Goal: Task Accomplishment & Management: Use online tool/utility

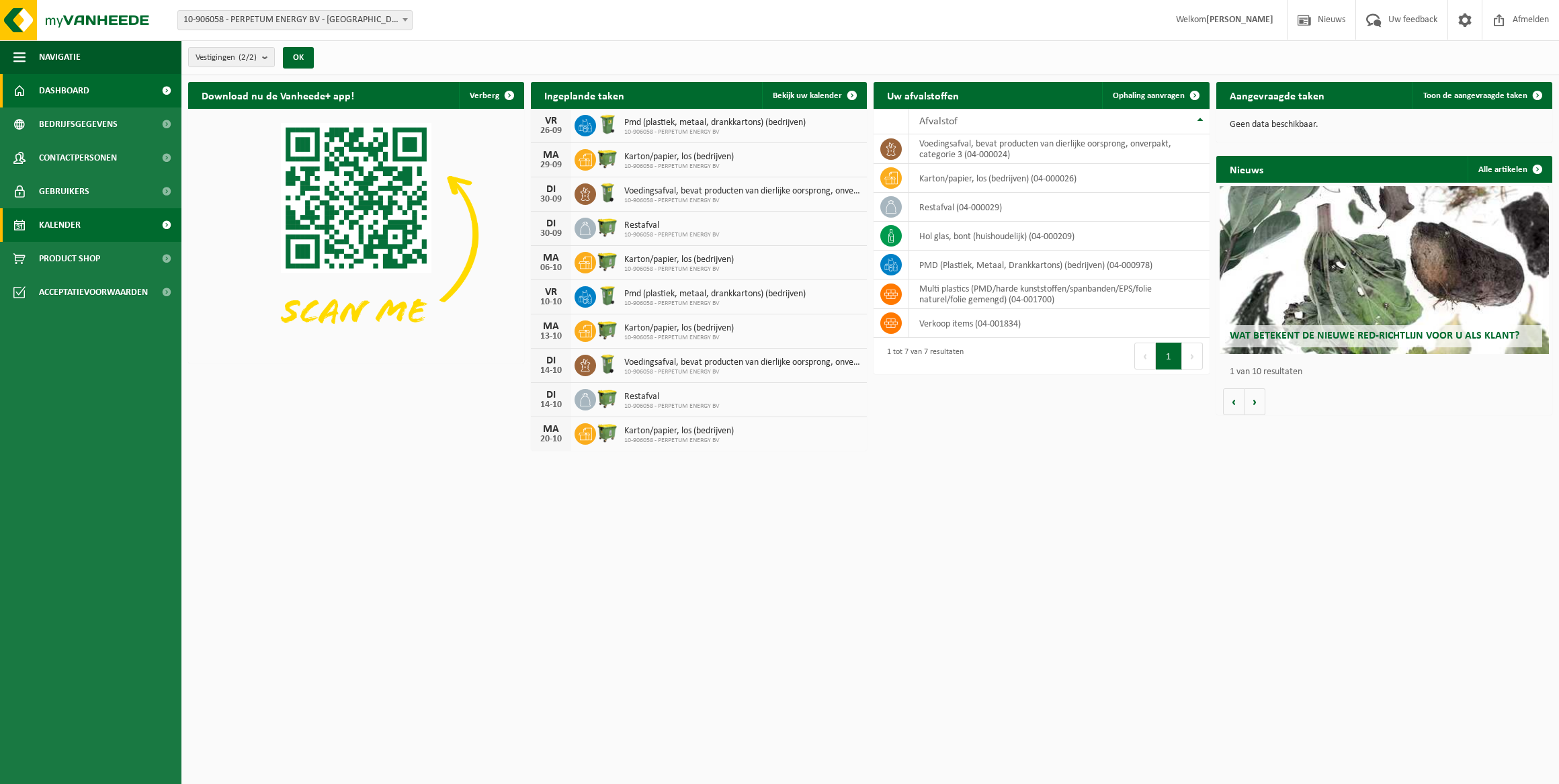
click at [64, 228] on span "Kalender" at bounding box center [60, 225] width 42 height 34
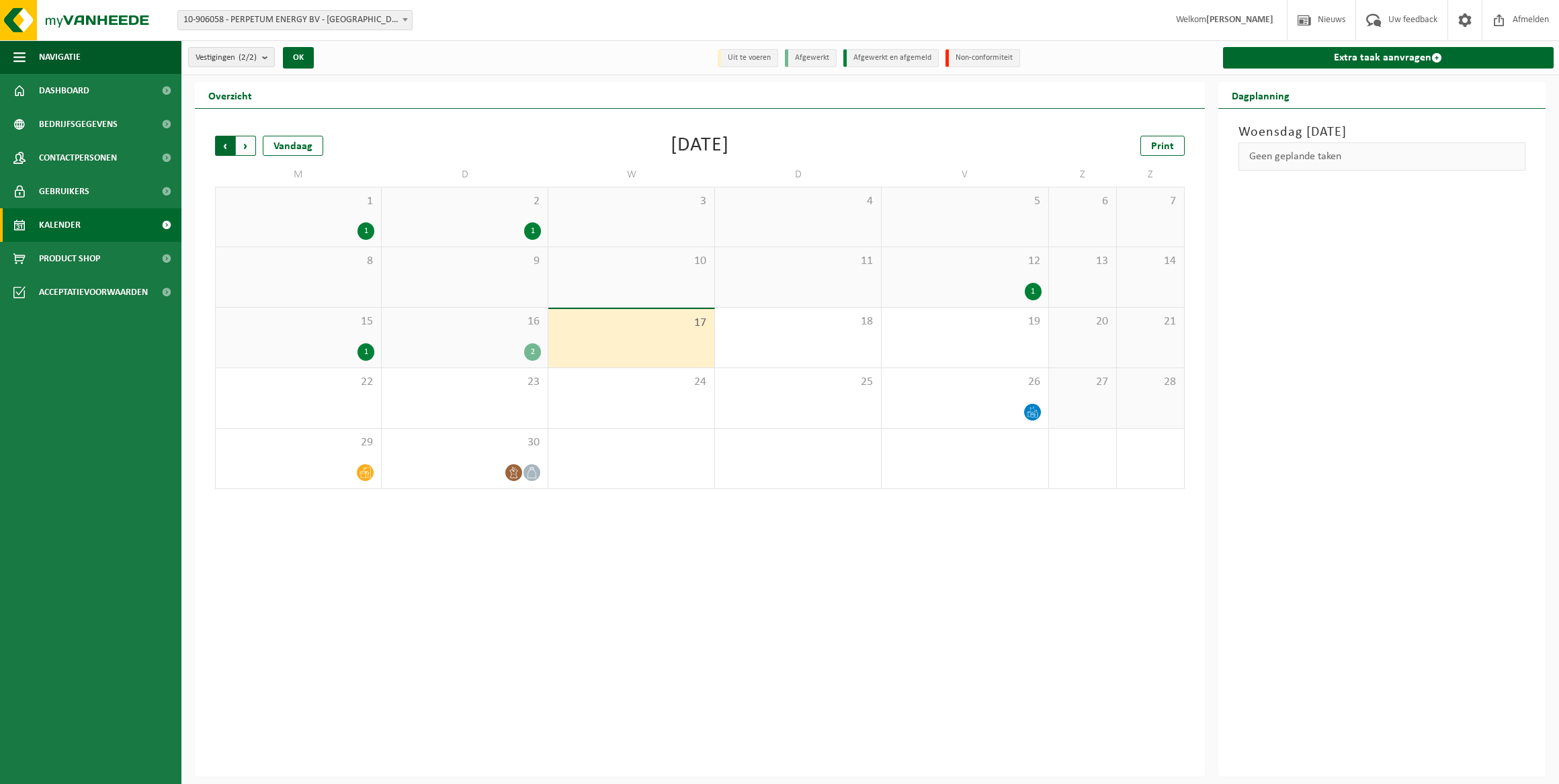
click at [242, 147] on span "Volgende" at bounding box center [246, 145] width 20 height 20
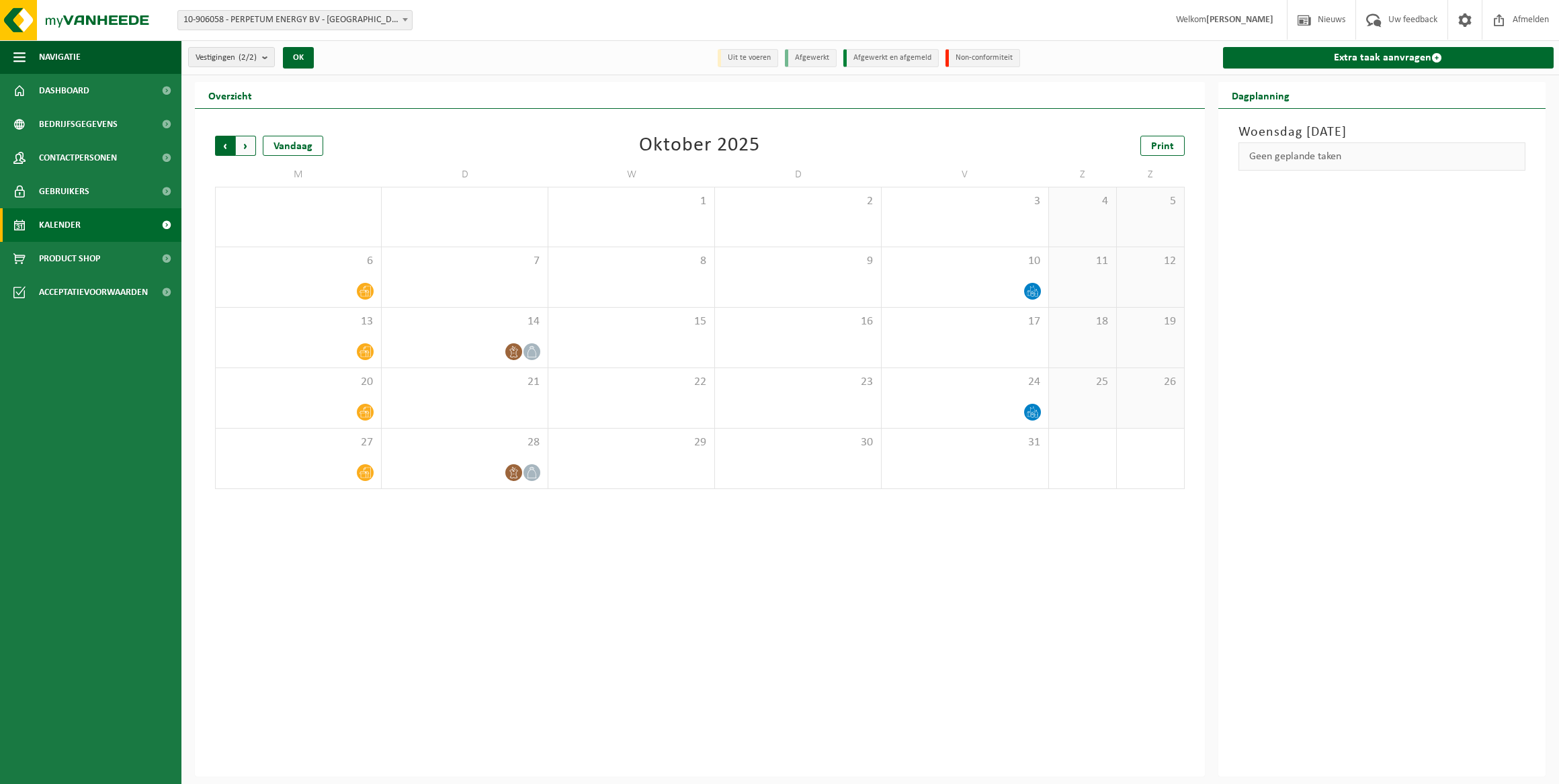
click at [249, 144] on span "Volgende" at bounding box center [246, 145] width 20 height 20
click at [1030, 290] on icon at bounding box center [1032, 289] width 5 height 6
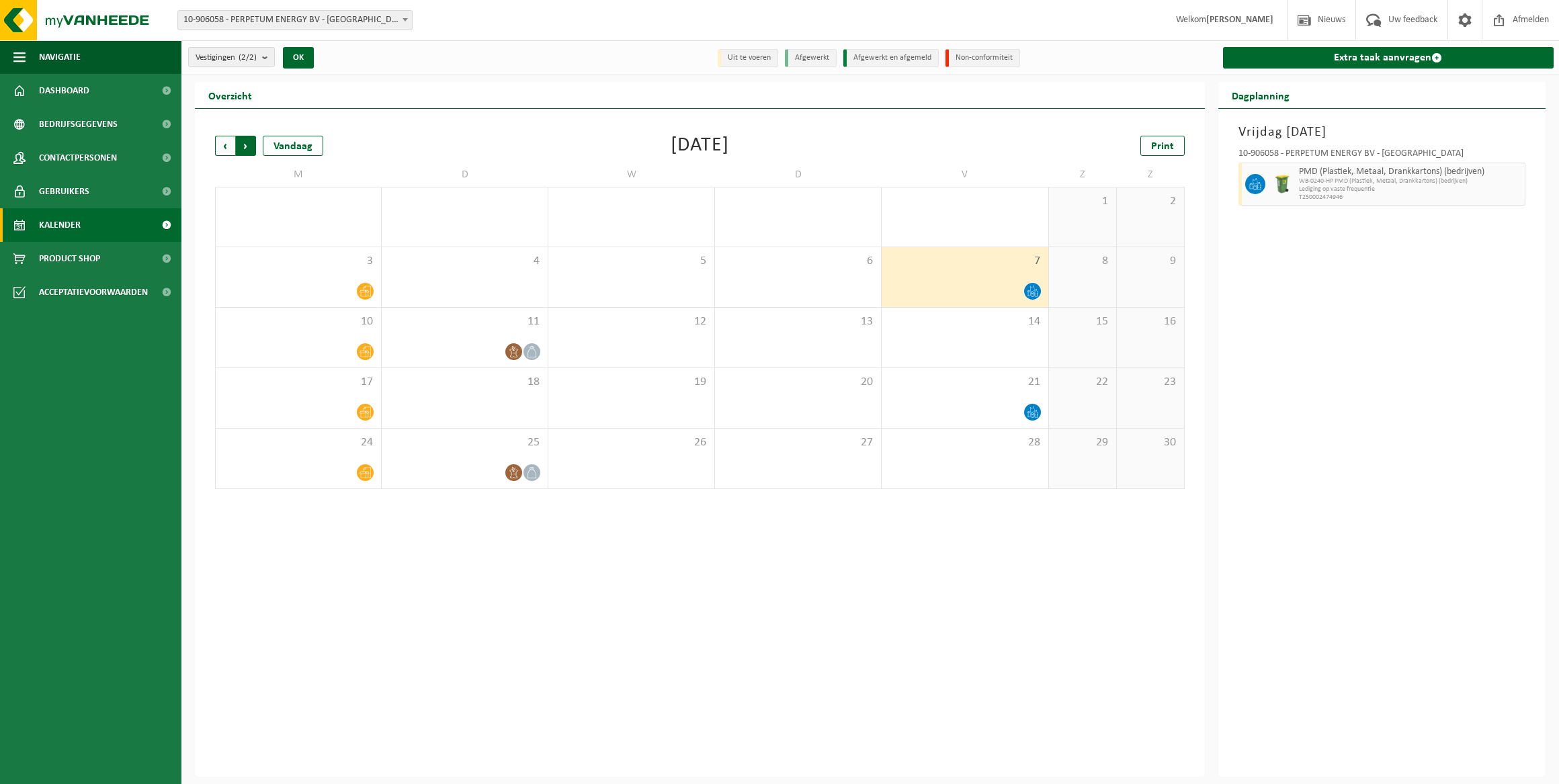
click at [224, 154] on span "Vorige" at bounding box center [225, 145] width 20 height 20
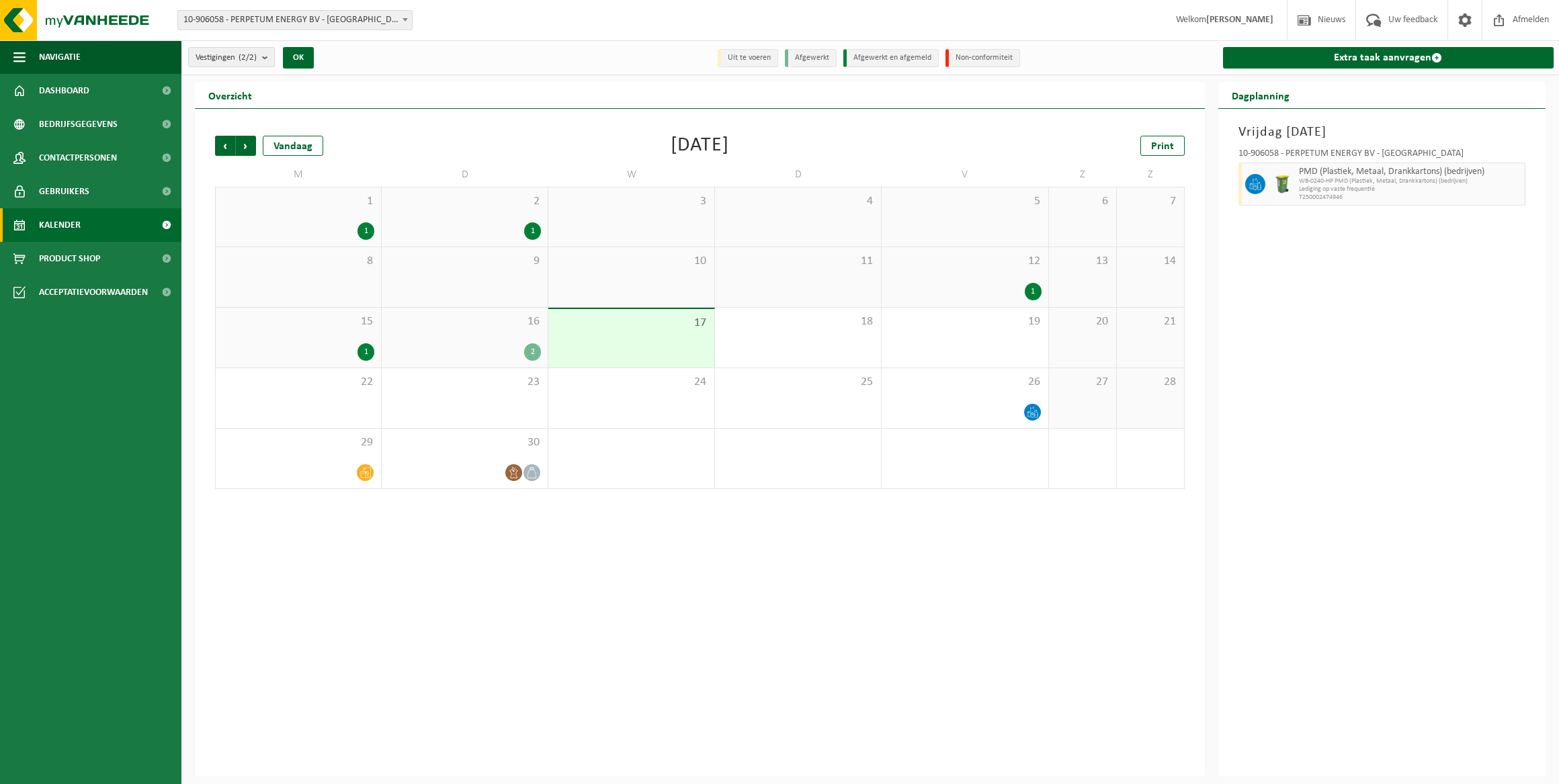
click at [224, 154] on span "Vorige" at bounding box center [225, 145] width 20 height 20
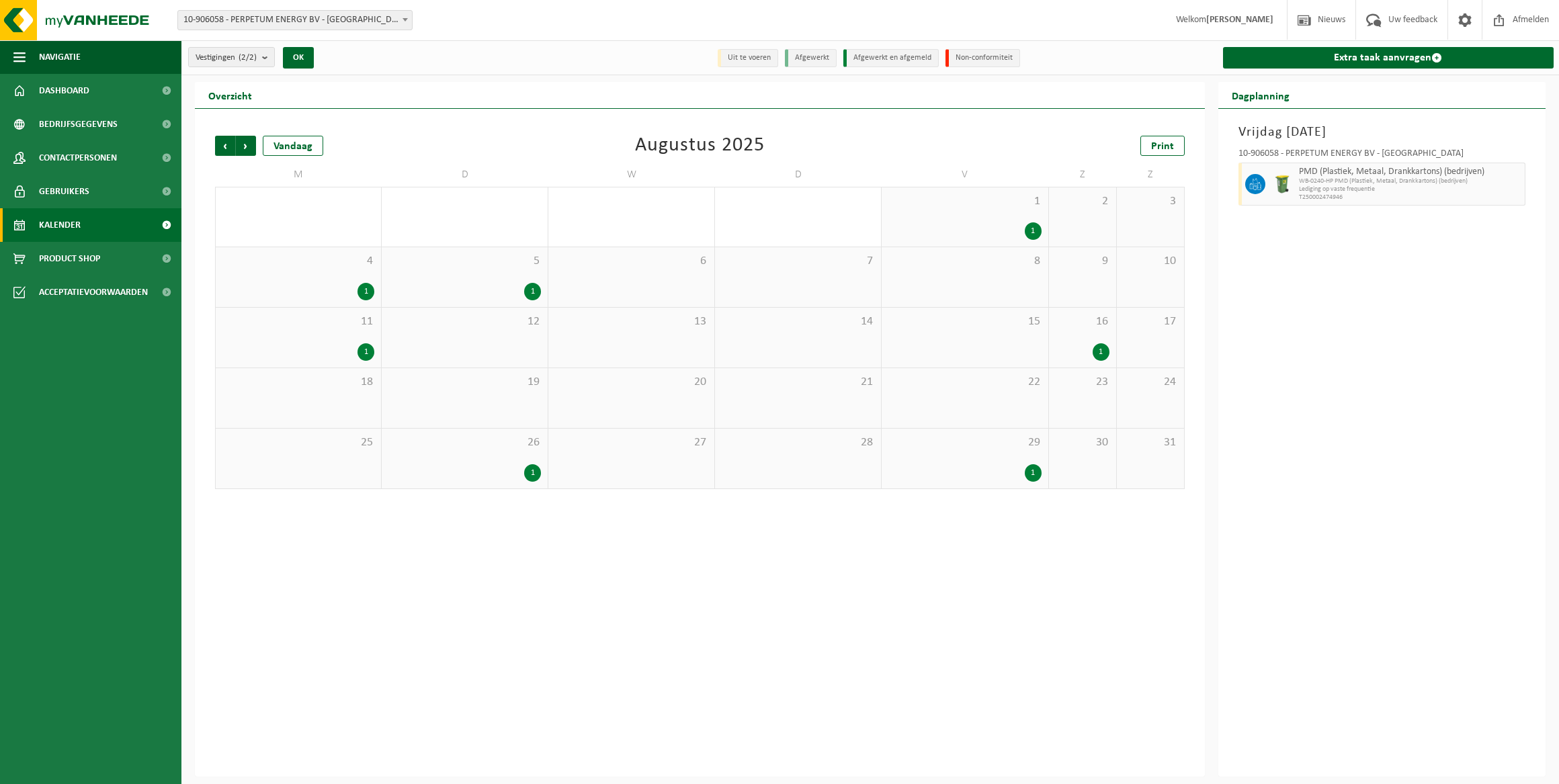
click at [367, 342] on div "11 1" at bounding box center [299, 337] width 165 height 60
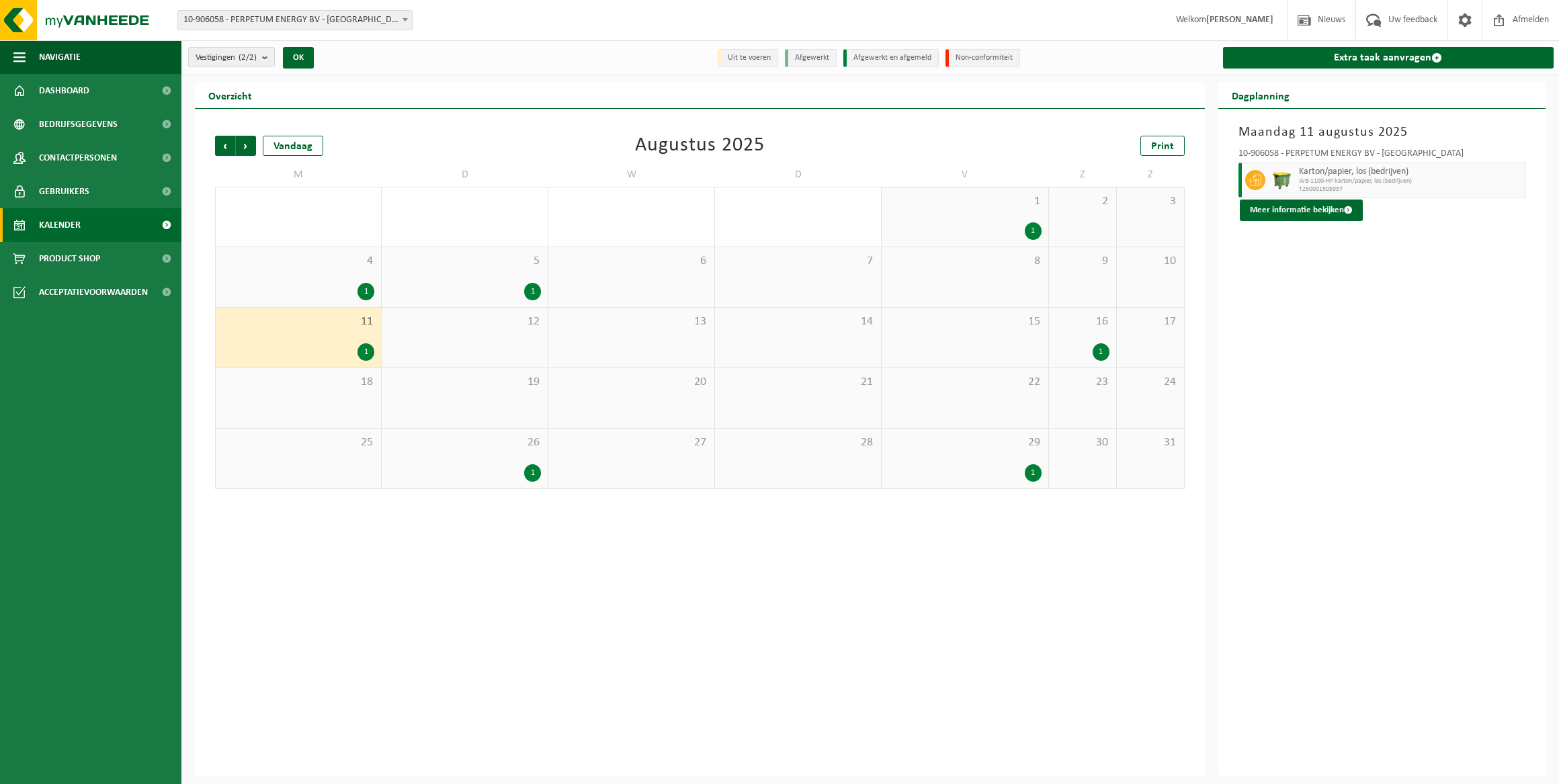
click at [367, 287] on div "1" at bounding box center [365, 291] width 17 height 18
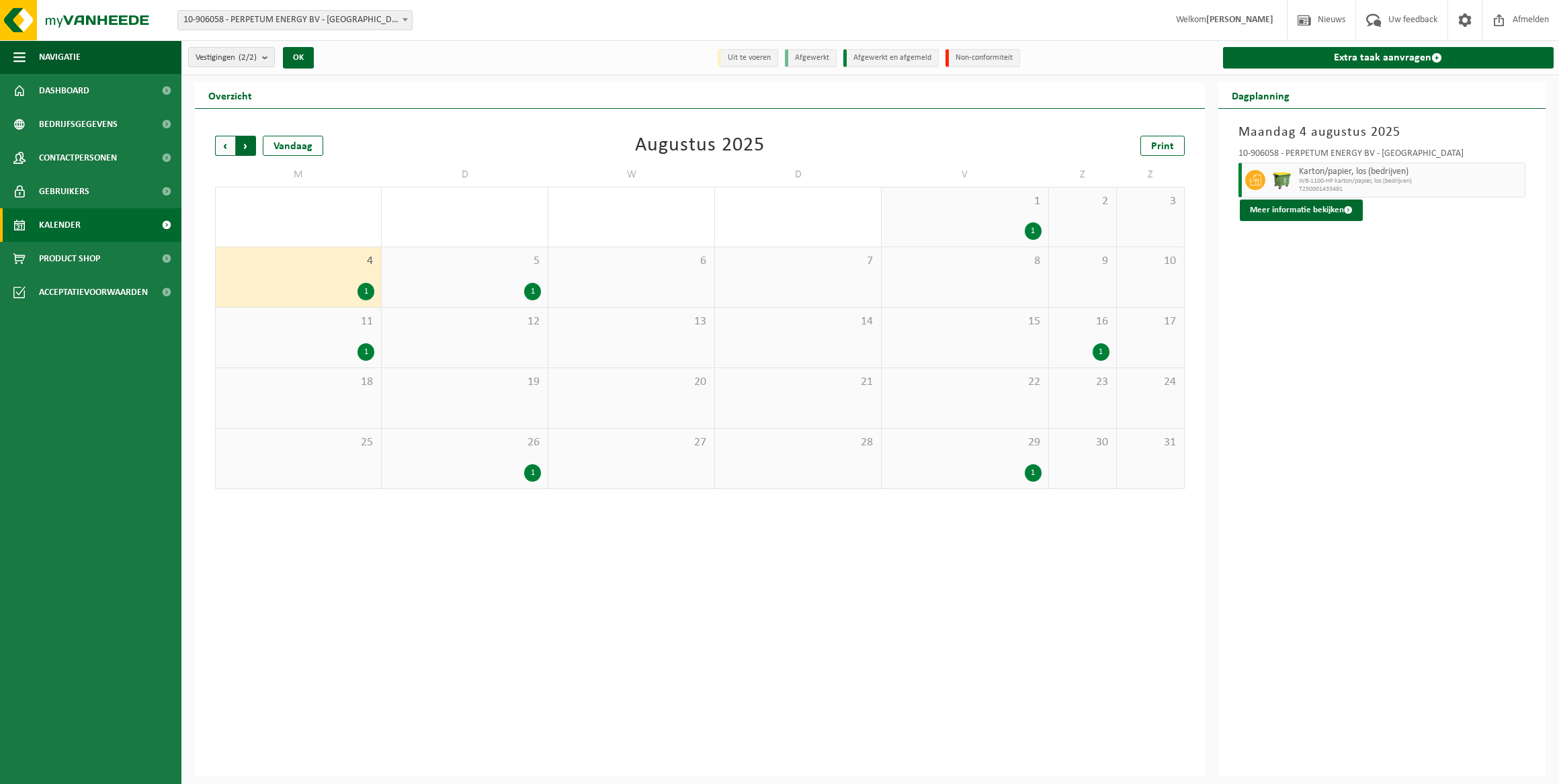
click at [226, 146] on span "Vorige" at bounding box center [225, 145] width 20 height 20
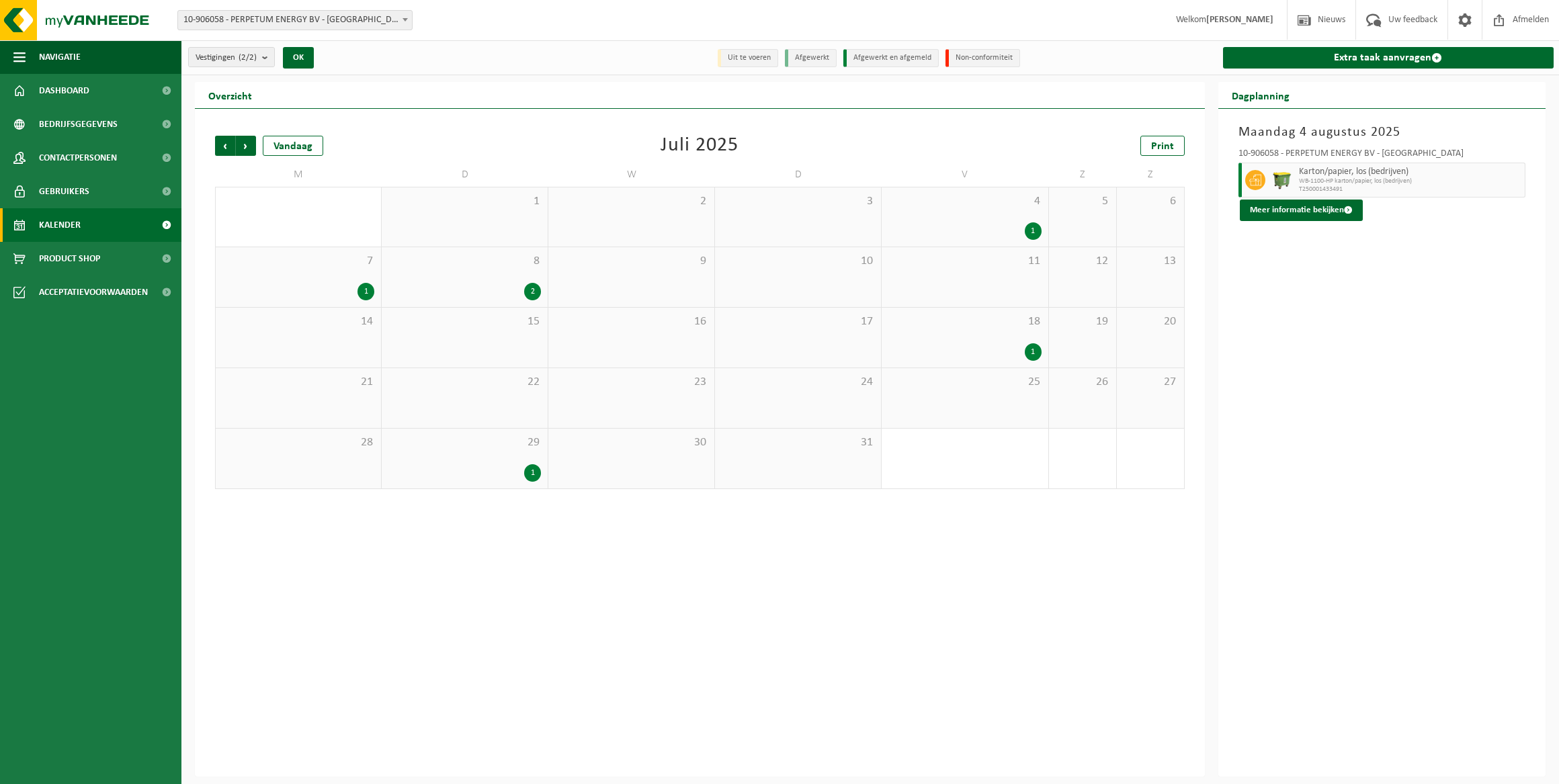
click at [226, 146] on span "Vorige" at bounding box center [225, 145] width 20 height 20
click at [364, 344] on div "2" at bounding box center [365, 352] width 17 height 18
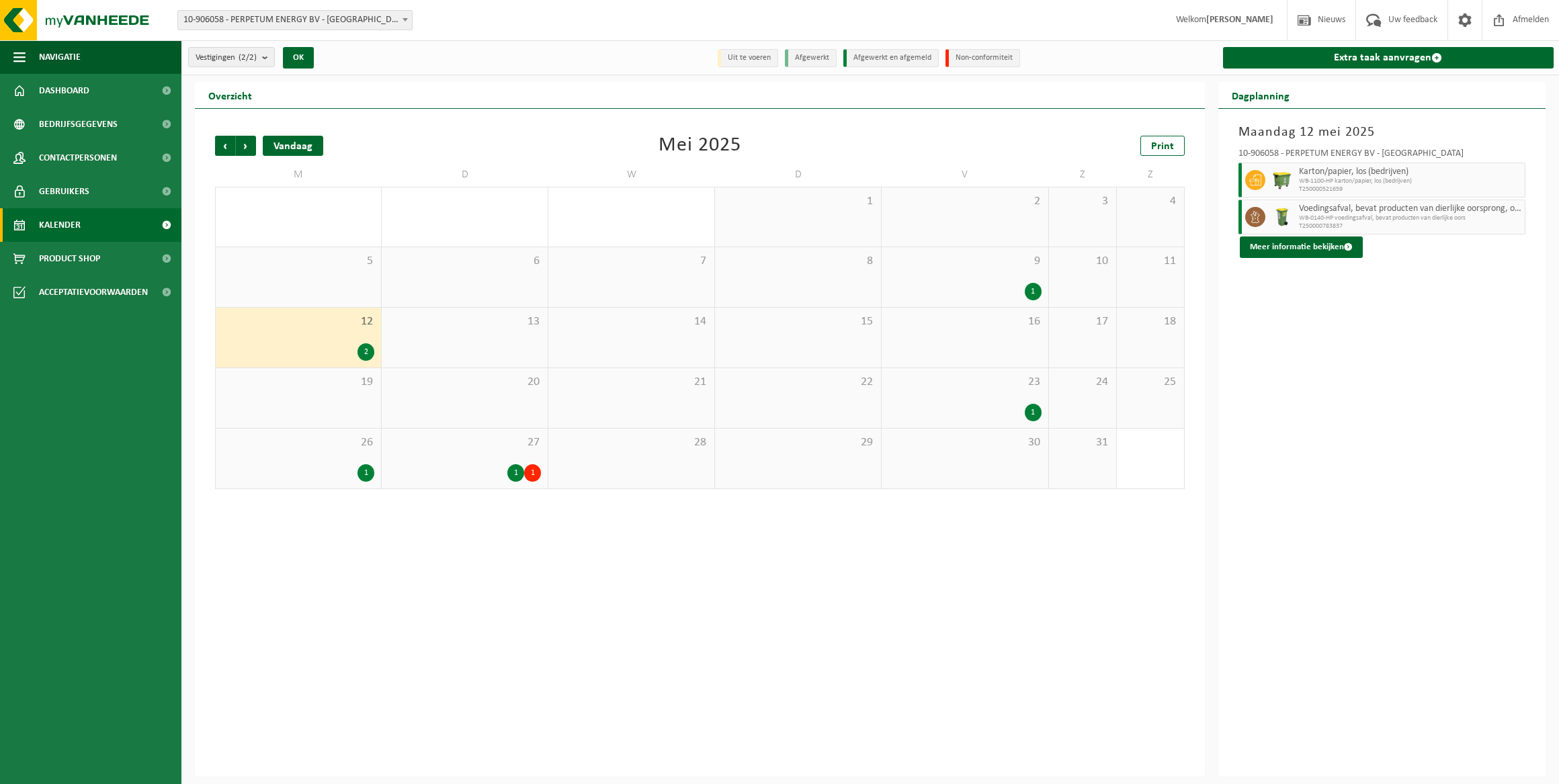
click at [303, 148] on div "Vandaag" at bounding box center [292, 145] width 60 height 20
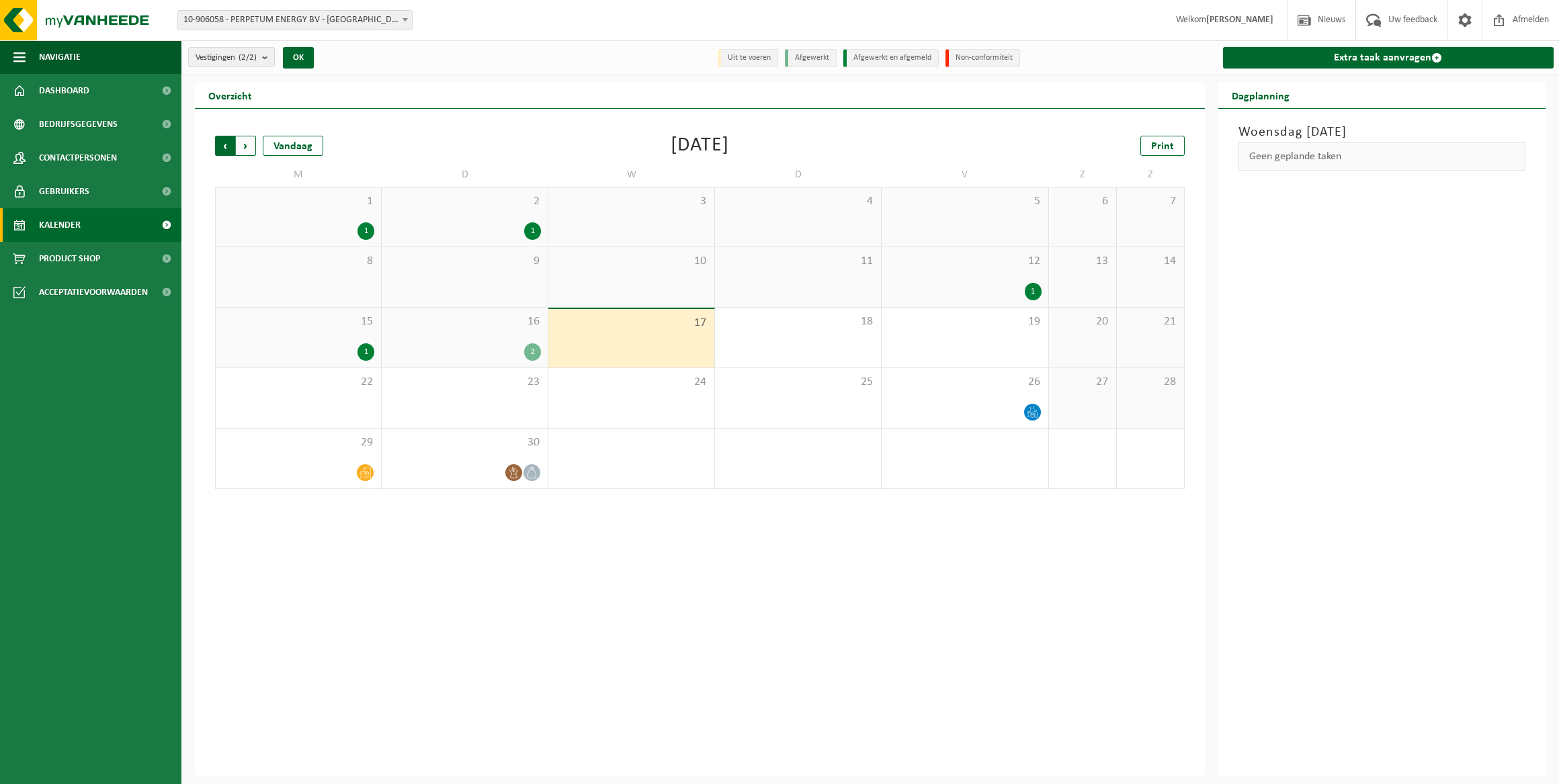
click at [237, 147] on span "Volgende" at bounding box center [246, 145] width 20 height 20
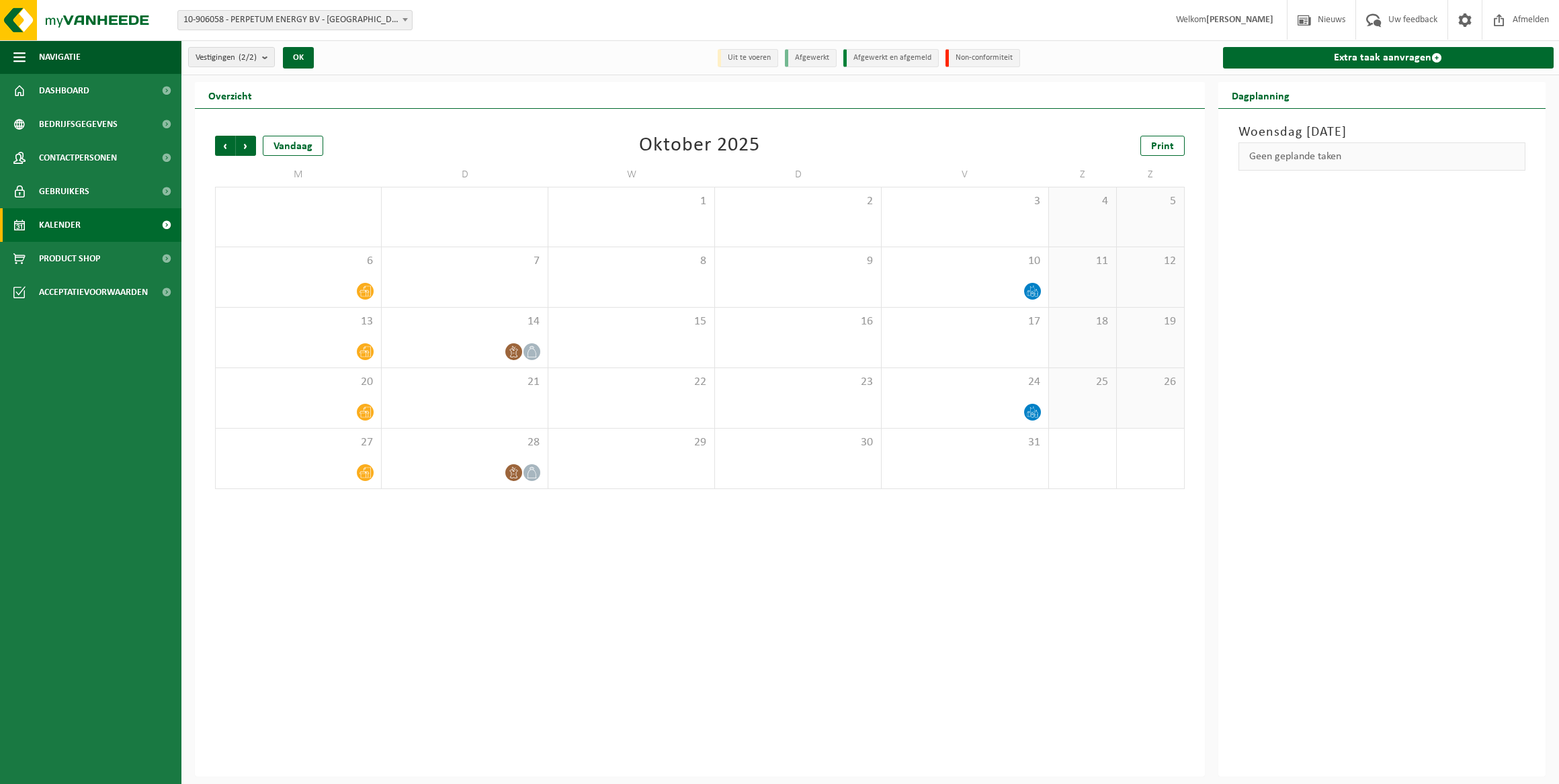
click at [237, 147] on span "Volgende" at bounding box center [246, 145] width 20 height 20
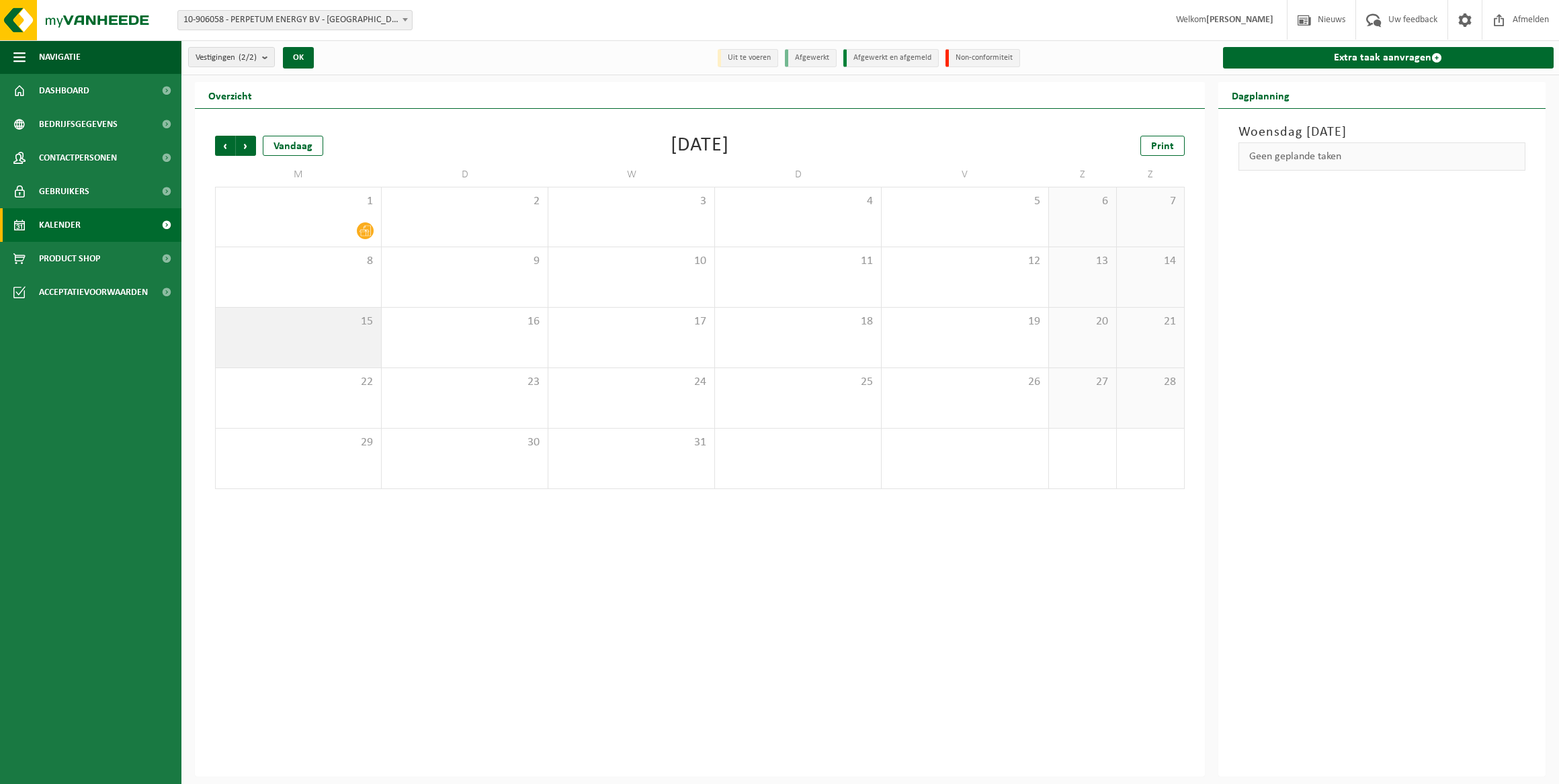
click at [337, 319] on span "15" at bounding box center [298, 322] width 152 height 14
click at [1310, 59] on link "Extra taak aanvragen" at bounding box center [1389, 58] width 332 height 22
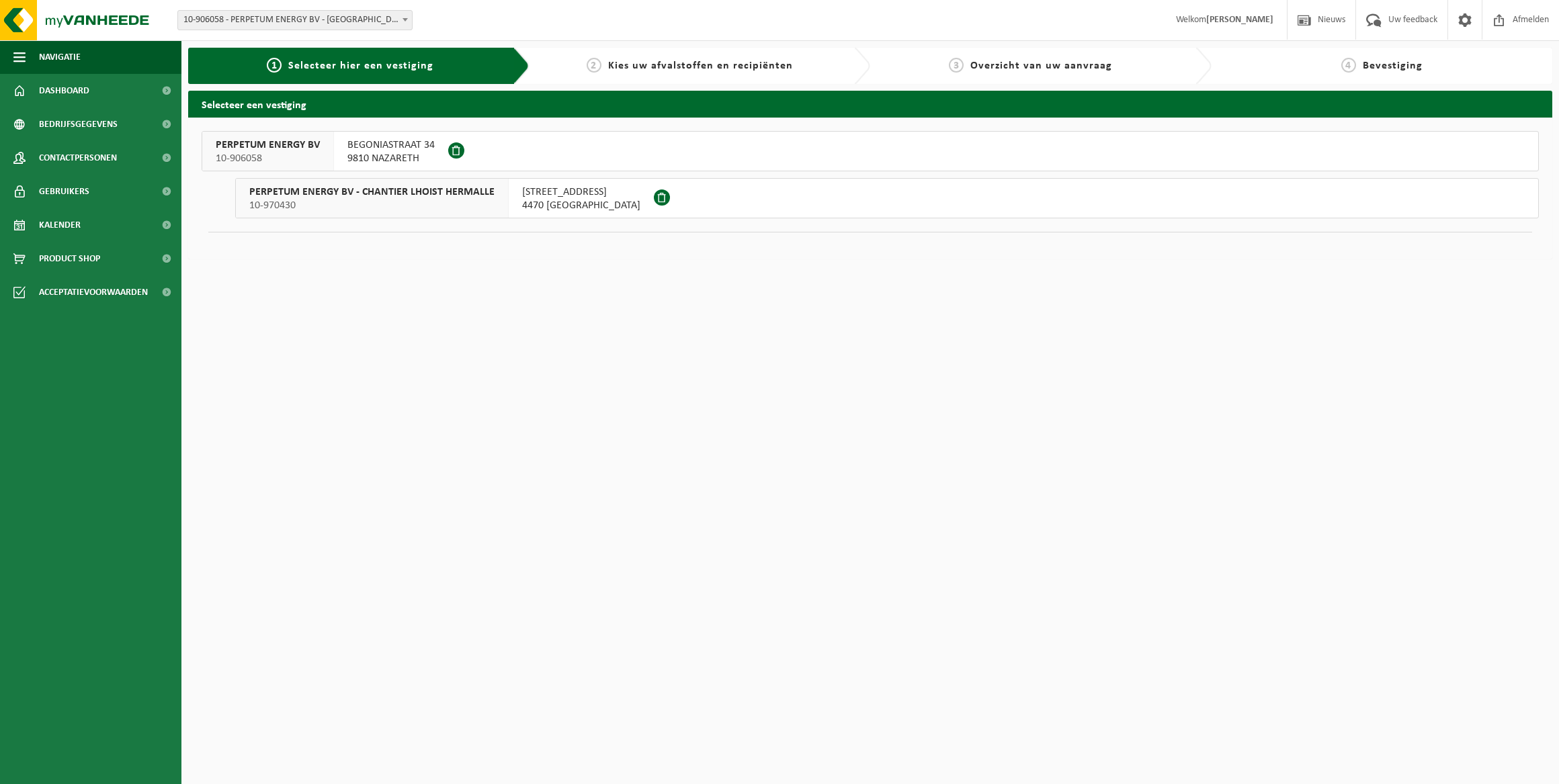
click at [439, 156] on div "BEGONIASTRAAT 34 9810 NAZARETH" at bounding box center [391, 151] width 114 height 39
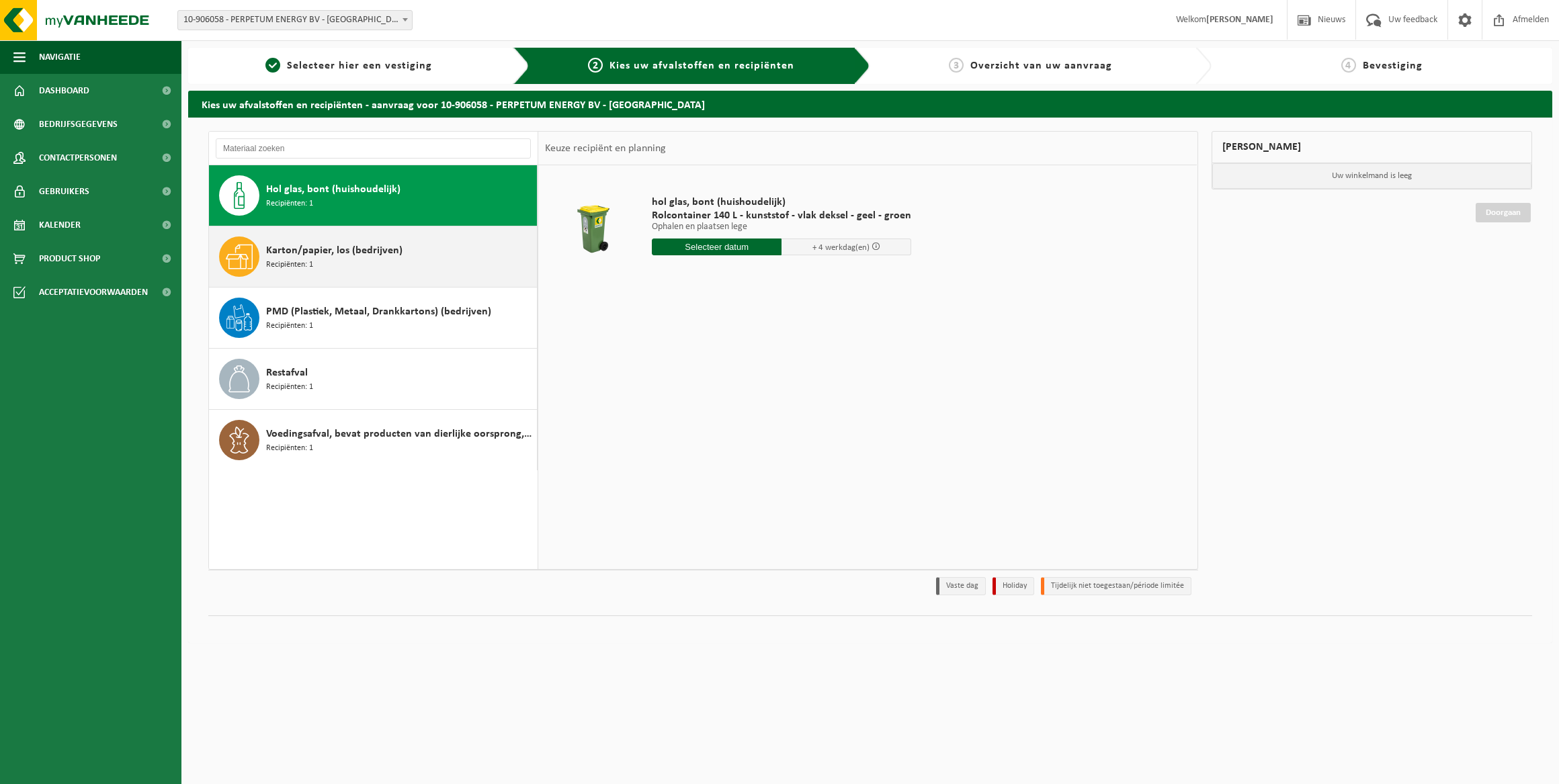
click at [308, 254] on span "Karton/papier, los (bedrijven)" at bounding box center [334, 250] width 136 height 16
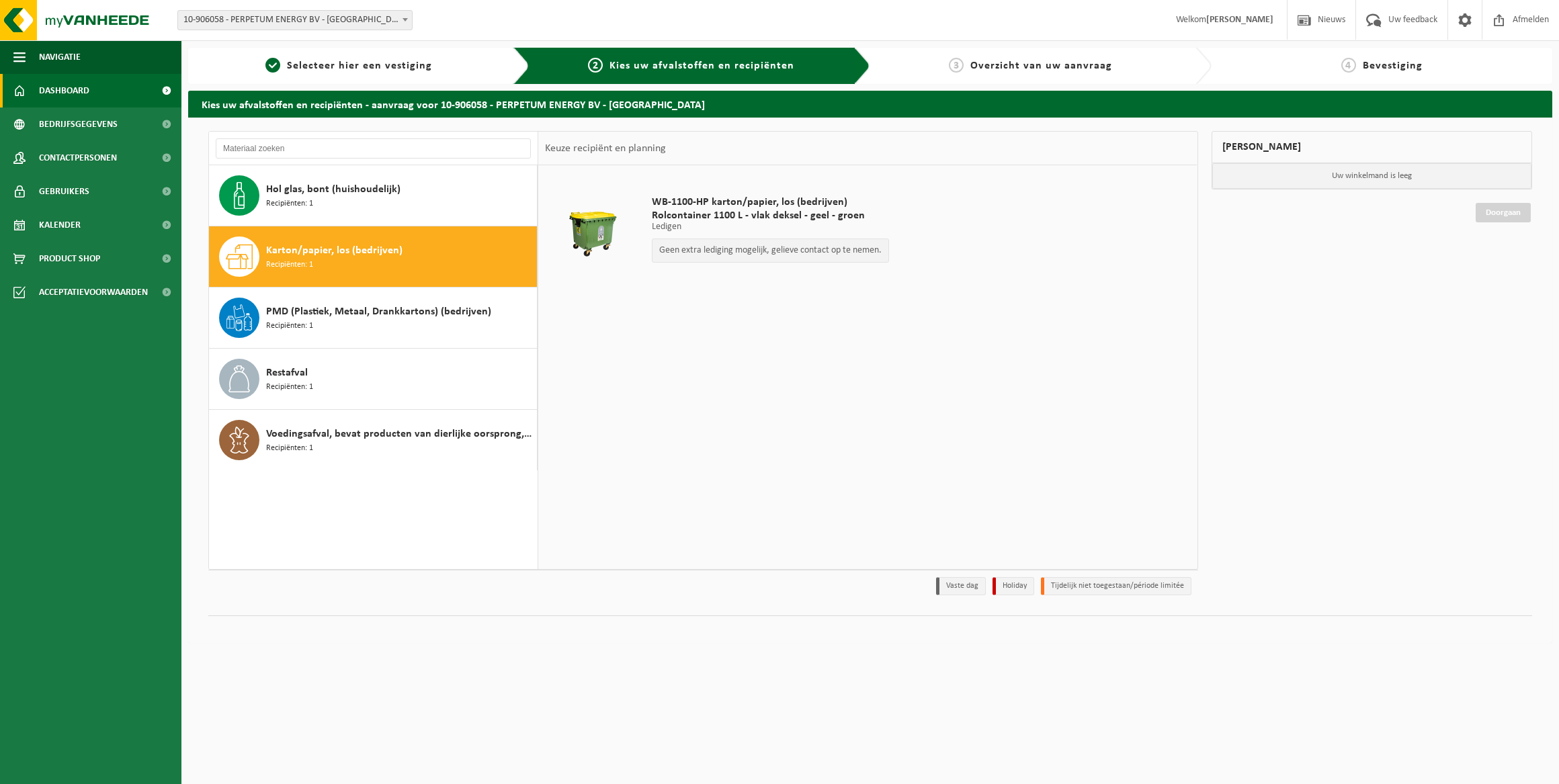
click at [76, 93] on span "Dashboard" at bounding box center [64, 91] width 51 height 34
